Goal: Register for event/course

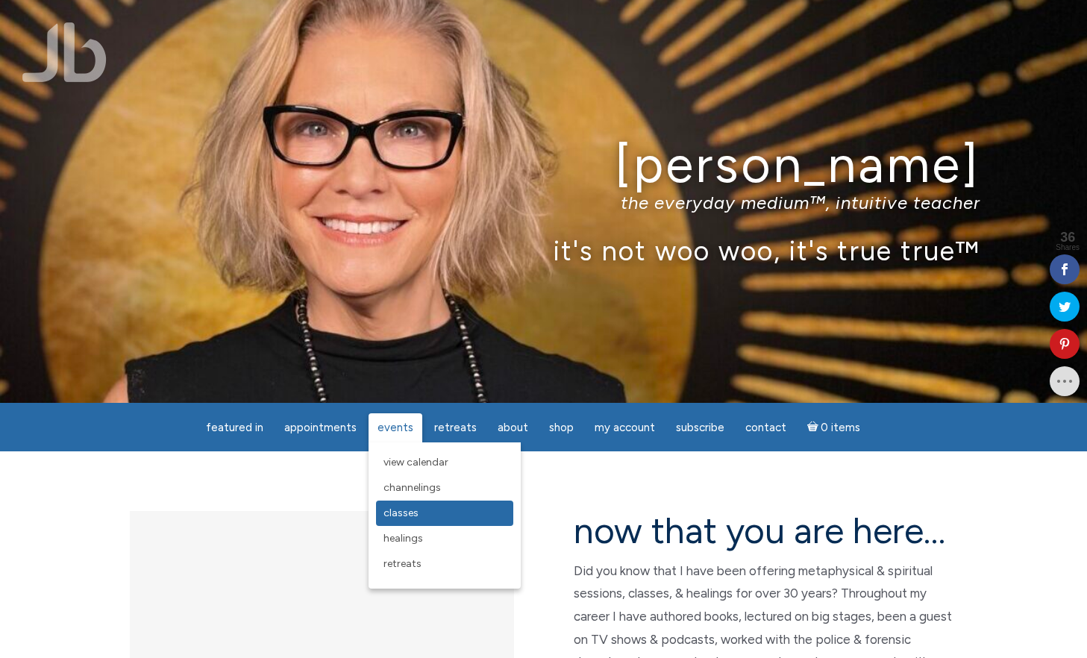
click at [409, 516] on span "Classes" at bounding box center [400, 512] width 35 height 13
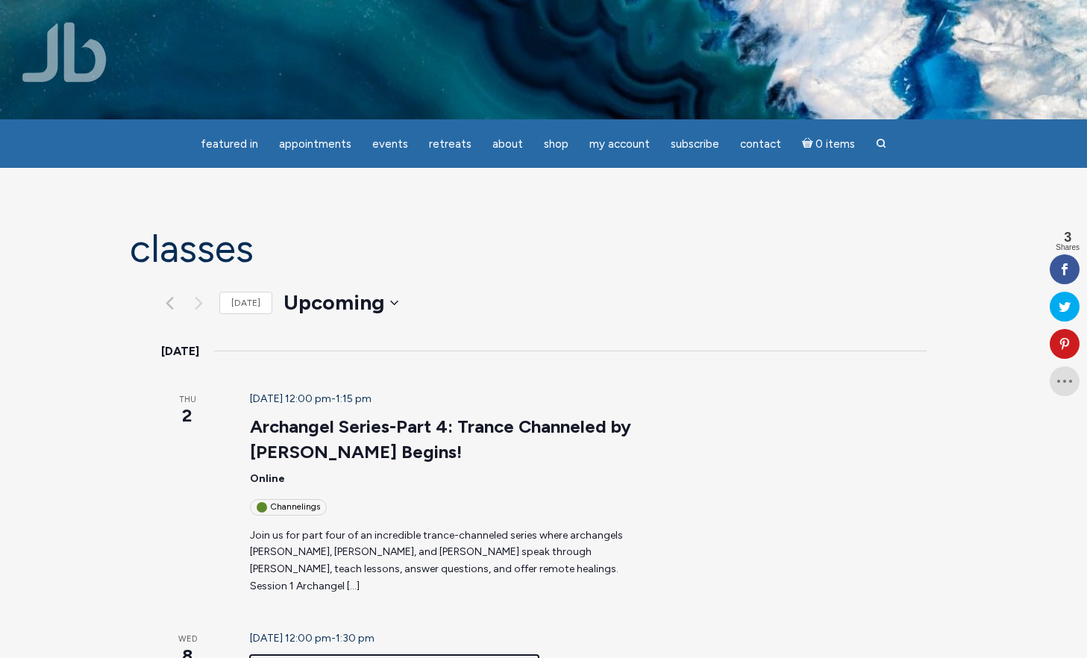
click at [352, 655] on link "Learn to Read Auras Series Begins!" at bounding box center [394, 666] width 289 height 22
